Goal: Information Seeking & Learning: Learn about a topic

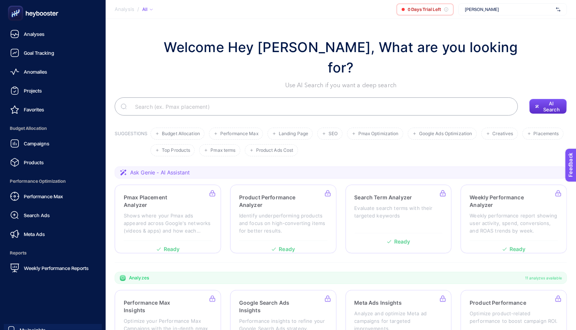
scroll to position [36, 0]
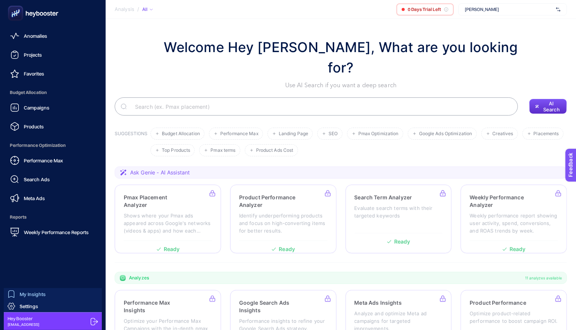
click at [31, 289] on link "My Insights" at bounding box center [53, 294] width 98 height 12
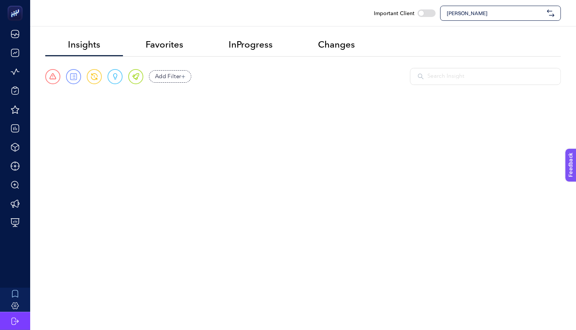
click at [443, 77] on input "text" at bounding box center [491, 76] width 126 height 9
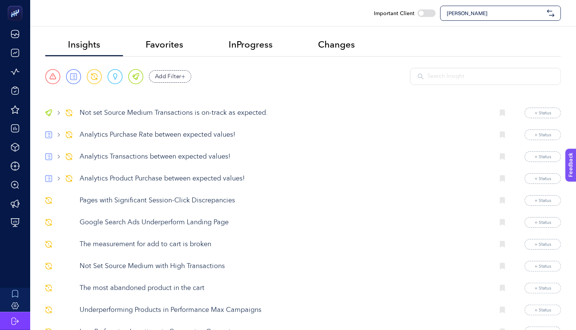
click at [465, 11] on span "Tommy Hilfiger" at bounding box center [495, 13] width 97 height 8
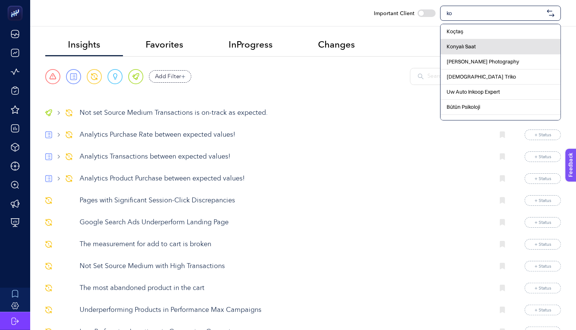
type input "ko"
click at [461, 39] on div "Konyalı Saat" at bounding box center [501, 46] width 120 height 15
checkbox input "true"
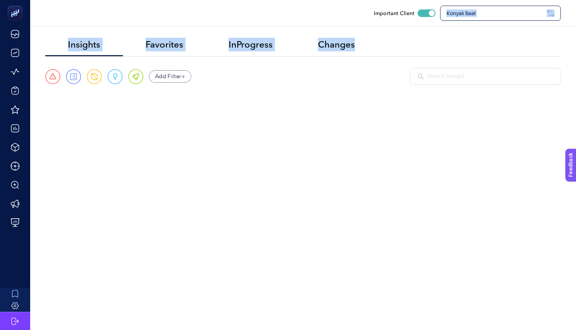
drag, startPoint x: 461, startPoint y: 39, endPoint x: 477, endPoint y: 3, distance: 39.7
click at [477, 3] on section "Important Client Konyalı Saat Insights Favorites InProgress Changes Urgent Repo…" at bounding box center [303, 59] width 546 height 118
click at [477, 3] on div "Important Client Konyalı Saat" at bounding box center [303, 13] width 546 height 26
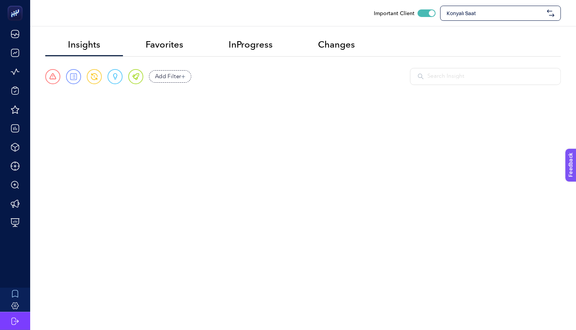
click at [476, 10] on span "Konyalı Saat" at bounding box center [495, 13] width 97 height 8
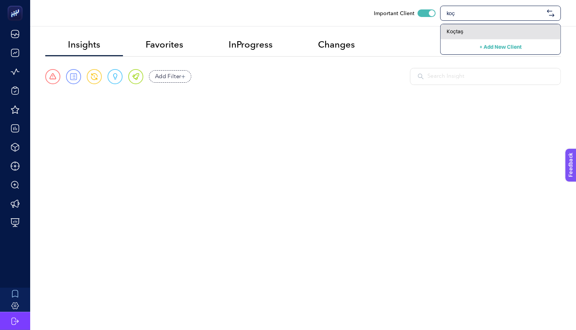
type input "koç"
click at [464, 32] on div "Koçtaş" at bounding box center [501, 31] width 120 height 15
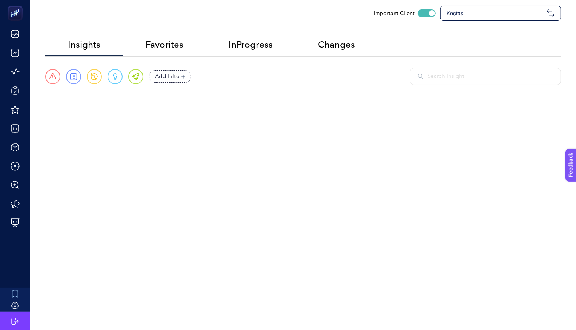
click at [279, 145] on div "Important Client Koçtaş Insights Favorites InProgress Changes Urgent Report War…" at bounding box center [288, 165] width 576 height 330
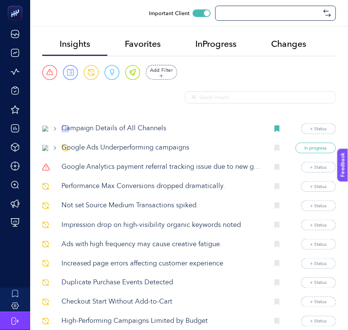
checkbox input "true"
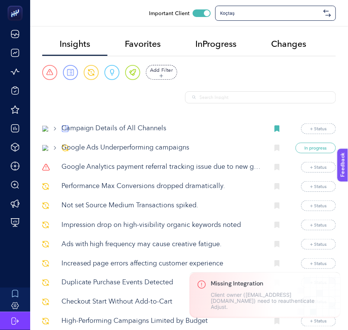
click at [248, 86] on div "Urgent Report Warning Opportunity Perfect Add Filter" at bounding box center [189, 84] width 294 height 38
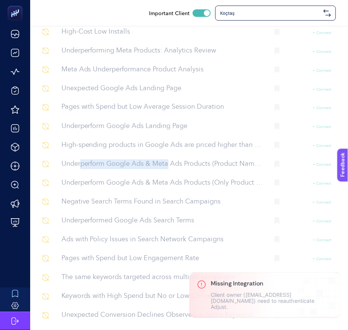
scroll to position [4566, 0]
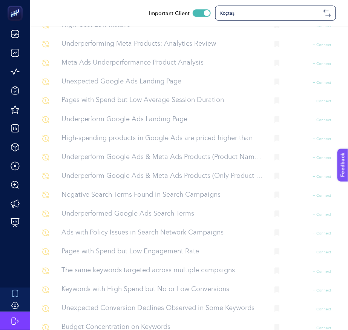
click at [168, 182] on p "Underperform Google Ads & Meta Ads Products (Only Product ID)" at bounding box center [163, 176] width 202 height 10
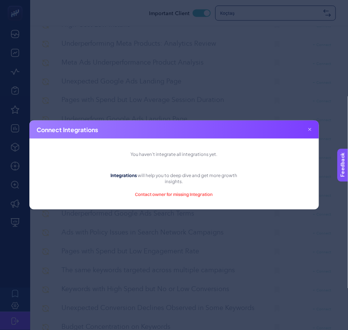
click at [314, 132] on div "Connect Integrations" at bounding box center [174, 129] width 290 height 18
click at [311, 131] on div "Connect Integrations" at bounding box center [174, 129] width 290 height 18
click at [309, 131] on icon at bounding box center [310, 129] width 3 height 3
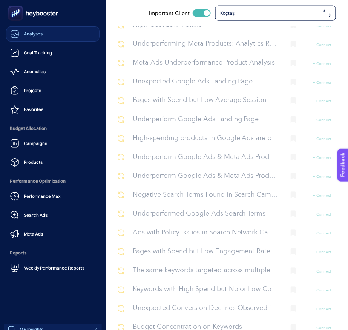
click at [36, 37] on div "Analyses" at bounding box center [26, 33] width 32 height 9
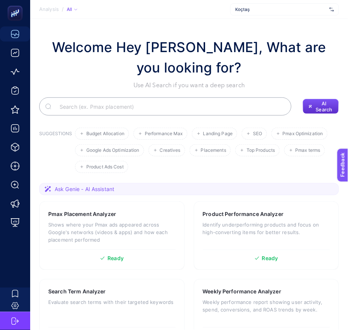
click at [200, 108] on input "Search" at bounding box center [170, 106] width 232 height 21
paste input "perform Google Ads & Meta"
type input "perform Google Ads & Meta"
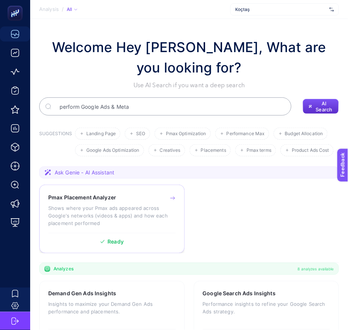
click at [107, 198] on h3 "Pmax Placement Analyzer" at bounding box center [82, 198] width 68 height 8
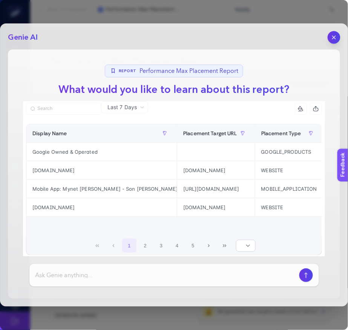
click at [332, 35] on icon "button" at bounding box center [334, 37] width 6 height 6
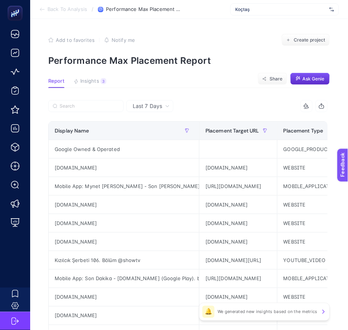
click at [158, 106] on span "Last 7 Days" at bounding box center [147, 106] width 29 height 8
click at [159, 107] on span "Last 7 Days" at bounding box center [147, 106] width 29 height 8
click at [188, 88] on article "Add to favorites false Notify me Create project Performance Max Placement Repor…" at bounding box center [189, 314] width 318 height 590
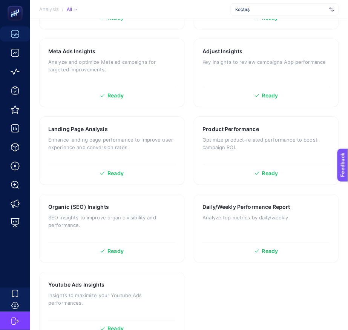
scroll to position [520, 0]
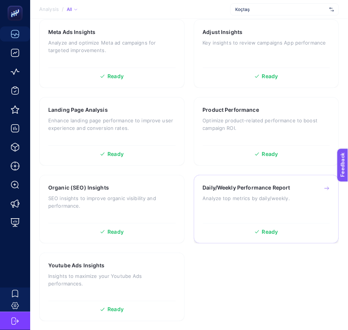
click at [223, 195] on p "Analyze top metrics by daily/weekly." at bounding box center [267, 198] width 128 height 8
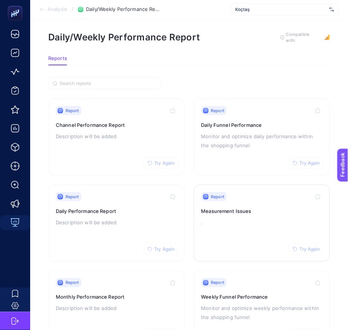
scroll to position [2, 0]
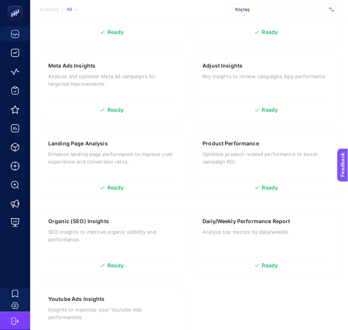
scroll to position [485, 0]
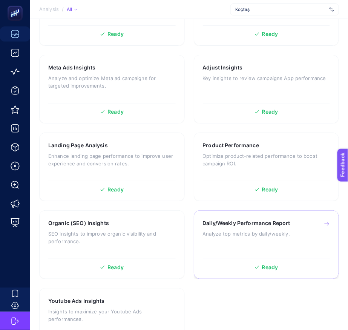
click at [206, 223] on h3 "Daily/Weekly Performance Report" at bounding box center [247, 223] width 88 height 8
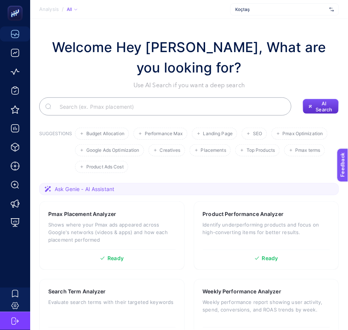
click at [152, 111] on input "Search" at bounding box center [170, 106] width 232 height 21
type input "roas"
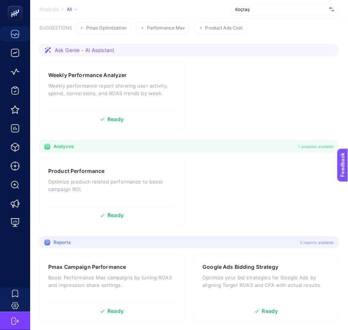
scroll to position [107, 0]
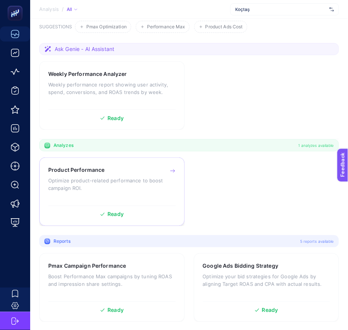
click at [96, 176] on div "Product Performance Optimize product-related performance to boost campaign ROI." at bounding box center [112, 183] width 128 height 35
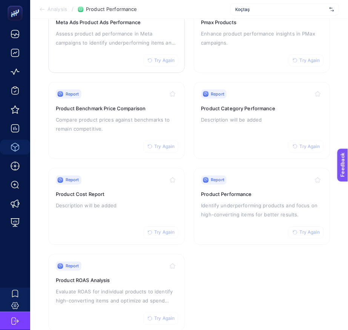
scroll to position [126, 0]
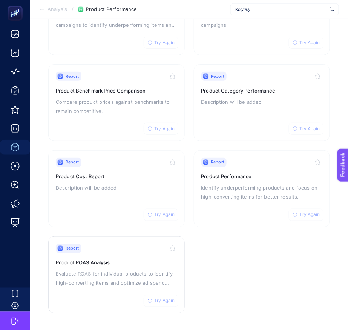
click at [100, 260] on h3 "Product ROAS Analysis" at bounding box center [117, 263] width 122 height 8
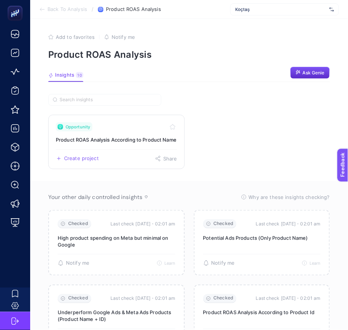
click at [131, 135] on link "Opportunity Product ROAS Analysis According to Product Name Create project Share" at bounding box center [116, 142] width 137 height 54
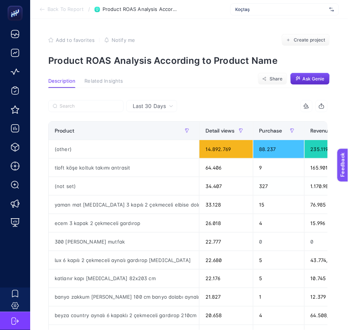
click at [155, 106] on span "Last 30 Days" at bounding box center [149, 106] width 33 height 8
click at [154, 110] on div "Last 30 Days" at bounding box center [151, 106] width 51 height 12
click at [169, 108] on icon at bounding box center [171, 106] width 5 height 5
click at [161, 106] on span "Last 30 Days" at bounding box center [149, 106] width 33 height 8
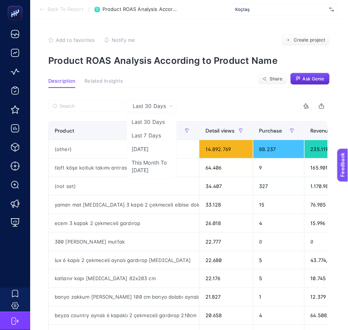
click at [182, 83] on section "Description Related Insights Share Ask Genie" at bounding box center [189, 83] width 282 height 10
click at [156, 109] on span "Last 30 Days" at bounding box center [149, 106] width 33 height 8
click at [205, 102] on div "10 items selected" at bounding box center [258, 106] width 140 height 12
click at [147, 138] on li "Last 7 Days" at bounding box center [152, 136] width 46 height 14
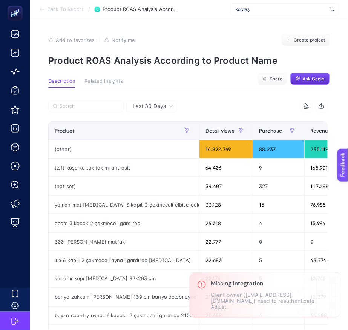
click at [156, 106] on span "Last 30 Days" at bounding box center [149, 106] width 33 height 8
click at [163, 106] on span "Last 30 Days" at bounding box center [149, 106] width 33 height 8
click at [151, 104] on span "Last 30 Days" at bounding box center [149, 106] width 33 height 8
click at [166, 106] on div "Last 30 Days" at bounding box center [153, 105] width 47 height 5
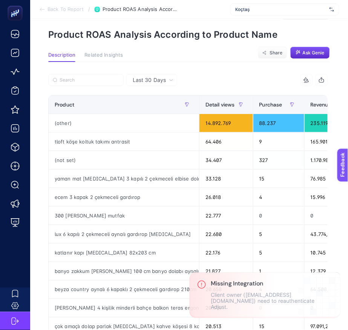
scroll to position [26, 0]
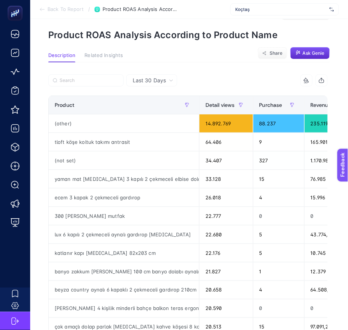
click at [157, 80] on span "Last 30 Days" at bounding box center [149, 81] width 33 height 8
click at [171, 86] on div "Last 30 Days Last 30 Days Last 7 Days Yesterday This Month To Yesterday" at bounding box center [151, 80] width 51 height 12
click at [200, 74] on div "10 items selected" at bounding box center [258, 80] width 140 height 12
click at [172, 80] on icon at bounding box center [171, 80] width 5 height 5
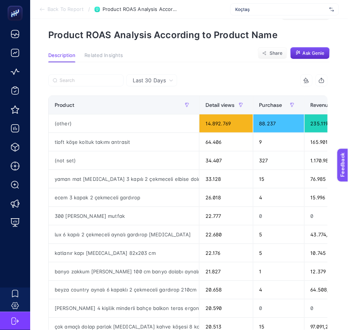
click at [148, 85] on div "Last 30 Days" at bounding box center [151, 80] width 51 height 12
click at [160, 106] on li "Last 7 Days" at bounding box center [152, 110] width 46 height 14
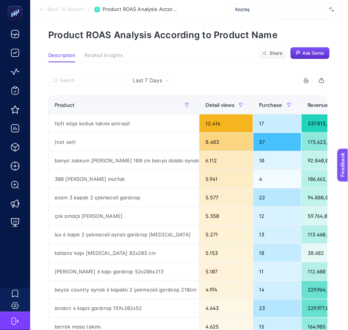
click at [135, 78] on span "Last 7 Days" at bounding box center [147, 81] width 29 height 8
click at [166, 120] on li "Yesterday" at bounding box center [150, 124] width 43 height 14
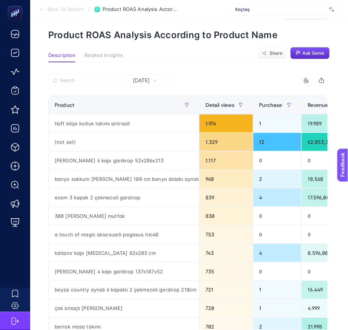
click at [142, 83] on span "Yesterday" at bounding box center [141, 81] width 17 height 8
click at [143, 157] on li "This Month To Yesterday" at bounding box center [148, 148] width 38 height 21
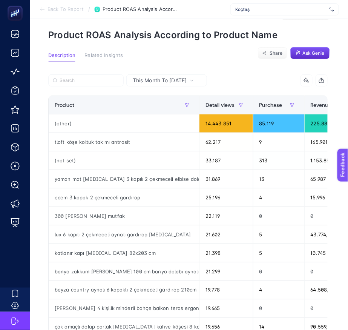
click at [115, 52] on article "Add to favorites false Notify me Create project Product ROAS Analysis According…" at bounding box center [189, 291] width 318 height 596
click at [109, 57] on span "Related Insights" at bounding box center [104, 55] width 38 height 6
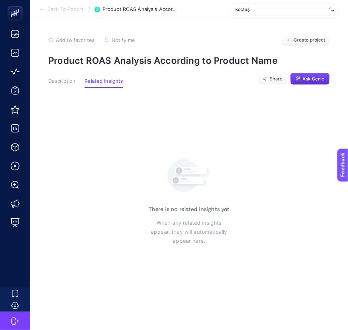
scroll to position [0, 0]
click at [67, 80] on span "Description" at bounding box center [61, 81] width 27 height 6
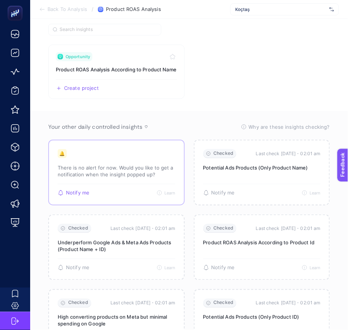
scroll to position [71, 0]
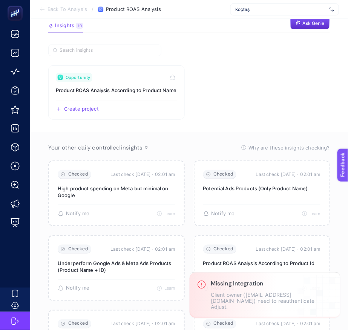
scroll to position [50, 0]
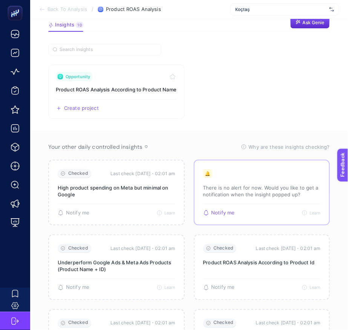
click at [224, 191] on p "There is no alert for now. Would you like to get a notification when the insigh…" at bounding box center [262, 191] width 118 height 14
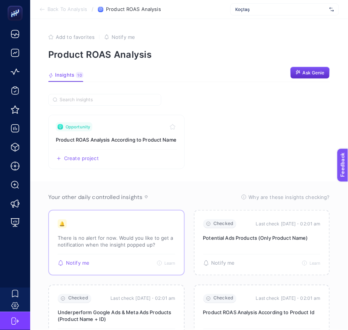
scroll to position [0, 0]
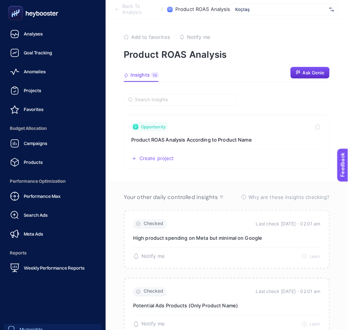
click at [36, 326] on link "My Insights" at bounding box center [53, 330] width 98 height 12
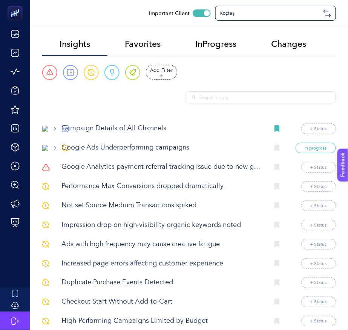
click at [270, 100] on input "text" at bounding box center [264, 97] width 129 height 7
paste input "form Google Ads & Meta Ad"
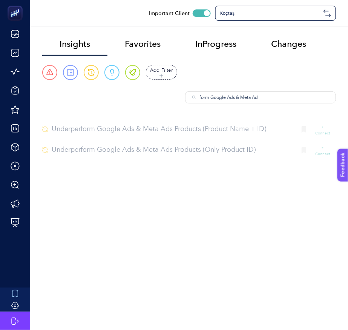
type input "form Google Ads & Meta Ad"
click at [260, 16] on div "Koçtaş" at bounding box center [276, 13] width 121 height 15
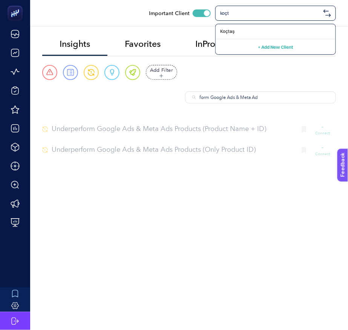
type input "koçt"
click at [171, 135] on div "Underperform Google Ads & Meta Ads Products (Product Name + ID) + Connect" at bounding box center [189, 129] width 294 height 12
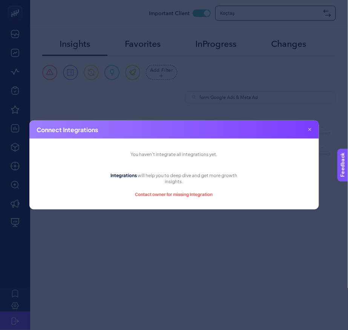
click at [308, 130] on div "Connect Integrations" at bounding box center [174, 129] width 290 height 18
click at [312, 131] on div "Connect Integrations" at bounding box center [174, 129] width 290 height 18
click at [306, 128] on div "Connect Integrations" at bounding box center [174, 129] width 290 height 18
click at [309, 129] on icon at bounding box center [310, 129] width 3 height 3
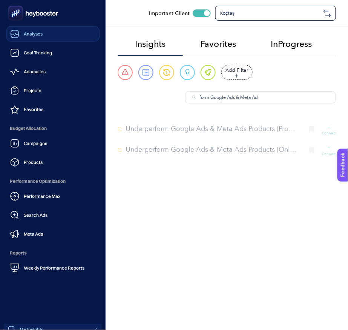
click at [48, 32] on link "Analyses" at bounding box center [53, 33] width 94 height 15
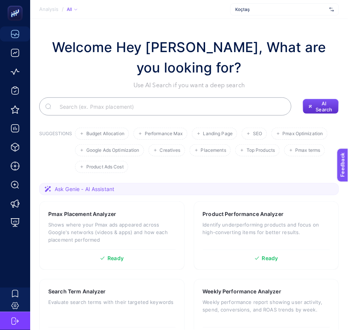
click at [146, 107] on input "Search" at bounding box center [170, 106] width 232 height 21
type input "roas"
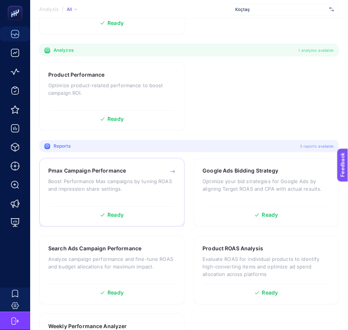
scroll to position [191, 0]
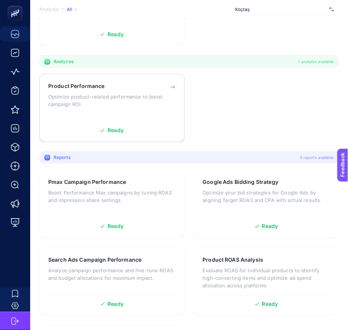
click at [111, 99] on p "Optimize product-related performance to boost campaign ROI." at bounding box center [112, 100] width 128 height 15
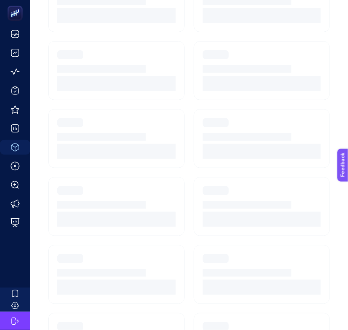
scroll to position [126, 0]
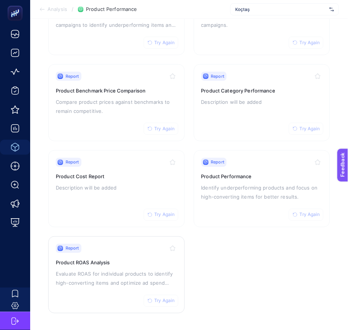
click at [119, 259] on h3 "Product ROAS Analysis" at bounding box center [117, 263] width 122 height 8
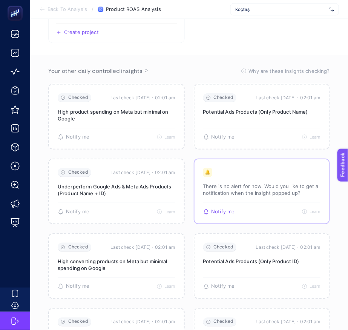
scroll to position [119, 0]
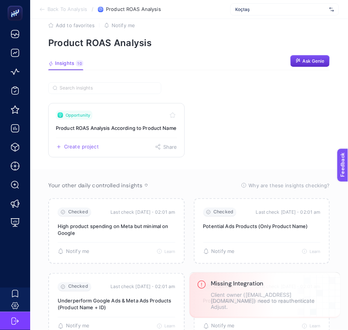
click at [120, 120] on link "Opportunity Product ROAS Analysis According to Product Name Create project Share" at bounding box center [116, 130] width 137 height 54
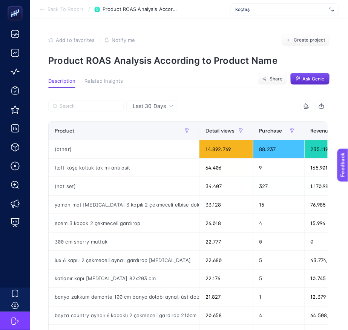
click at [164, 103] on span "Last 30 Days" at bounding box center [149, 106] width 33 height 8
click at [165, 107] on span "Last 30 Days" at bounding box center [149, 106] width 33 height 8
click at [175, 105] on div "Last 30 Days" at bounding box center [153, 105] width 47 height 5
click at [104, 78] on span "Related Insights" at bounding box center [104, 81] width 38 height 6
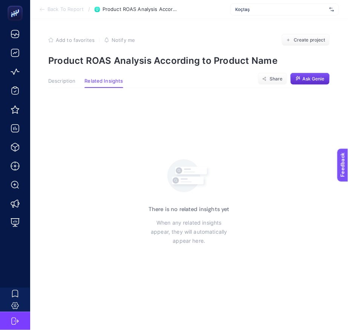
click at [64, 77] on article "Add to favorites false Notify me Create project Product ROAS Analysis According…" at bounding box center [189, 174] width 318 height 311
click at [66, 83] on span "Description" at bounding box center [61, 81] width 27 height 6
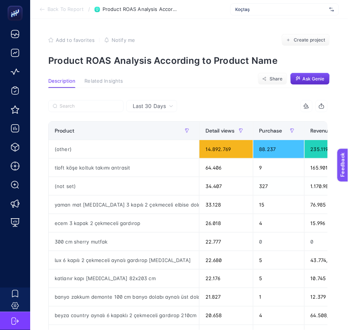
click at [174, 105] on div "Last 30 Days" at bounding box center [153, 105] width 47 height 5
click at [214, 103] on div "10 items selected" at bounding box center [258, 106] width 140 height 12
click at [163, 107] on span "Last 30 Days" at bounding box center [149, 106] width 33 height 8
click at [169, 106] on icon at bounding box center [171, 106] width 5 height 5
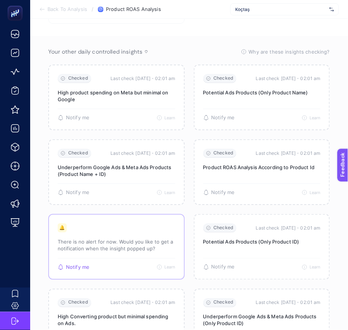
scroll to position [119, 0]
